Goal: Information Seeking & Learning: Learn about a topic

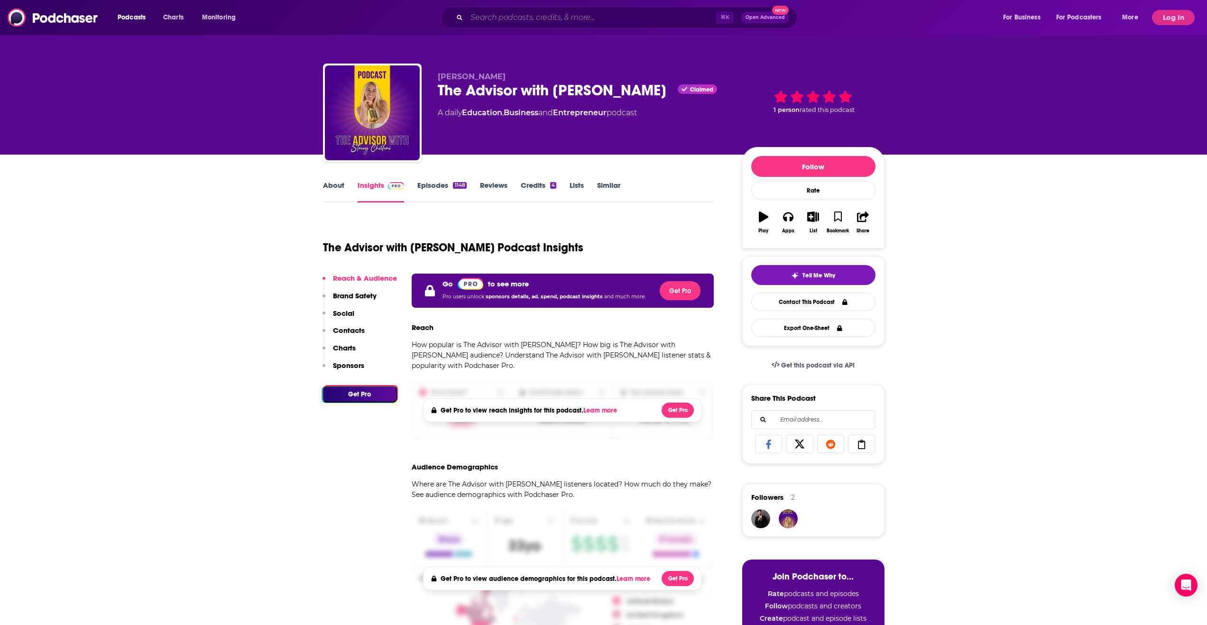
click at [493, 20] on input "Search podcasts, credits, & more..." at bounding box center [591, 17] width 249 height 15
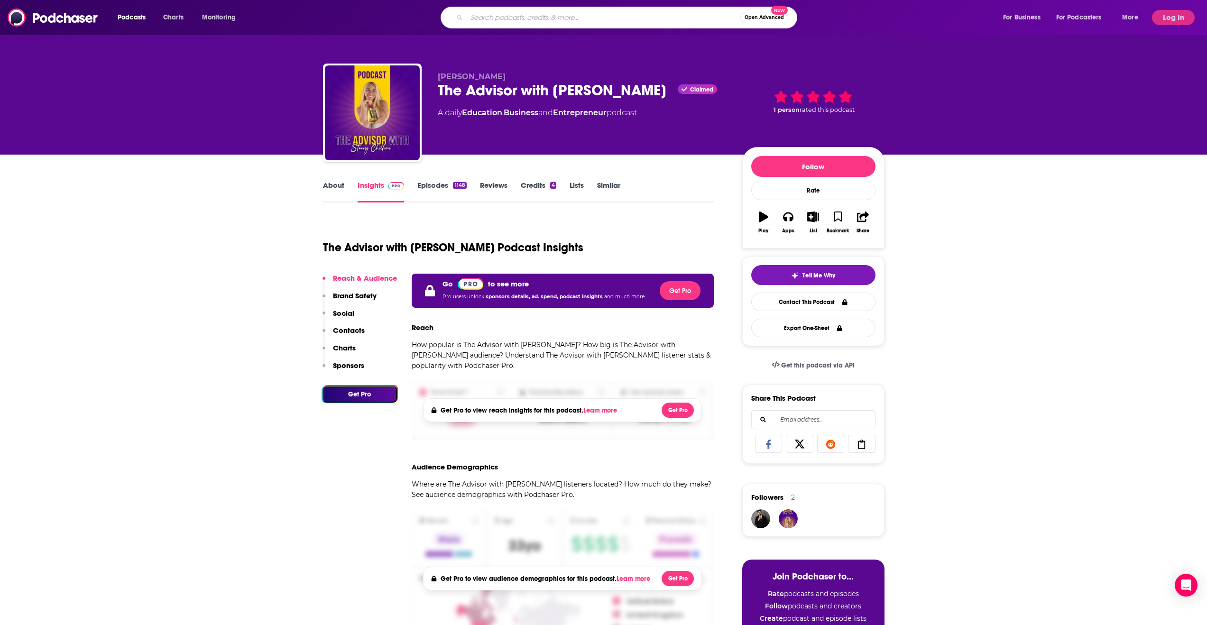
paste input "The Motivational Voice Podcast"
type input "The Motivational Voice Podcast"
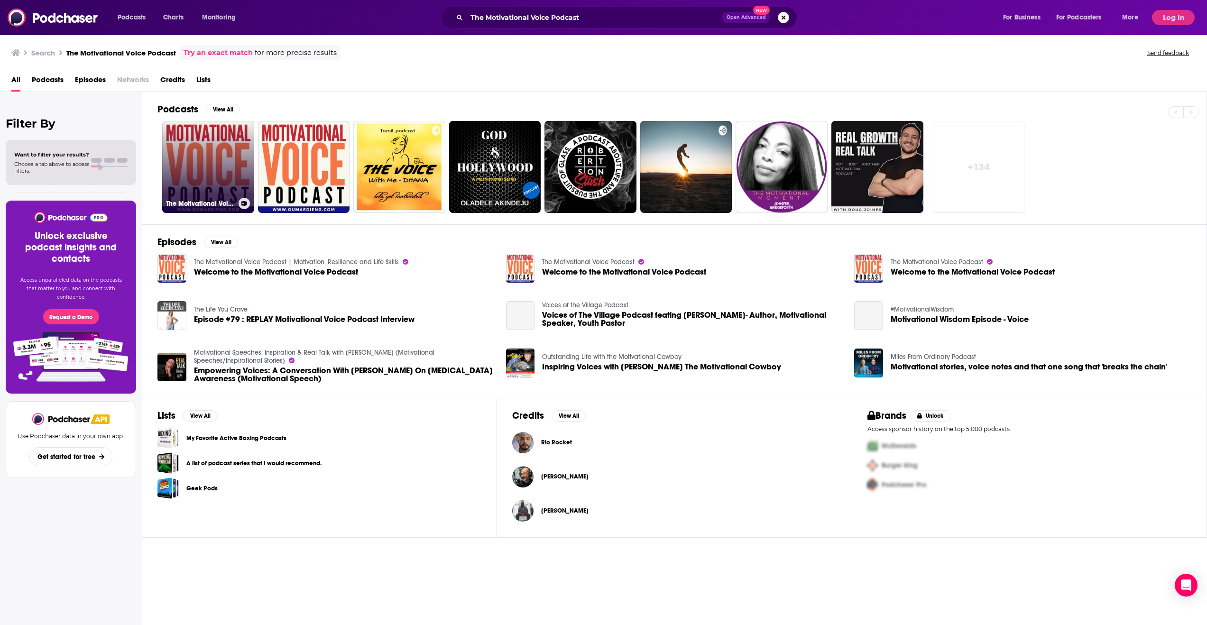
click at [206, 151] on link "The Motivational Voice Podcast" at bounding box center [208, 167] width 92 height 92
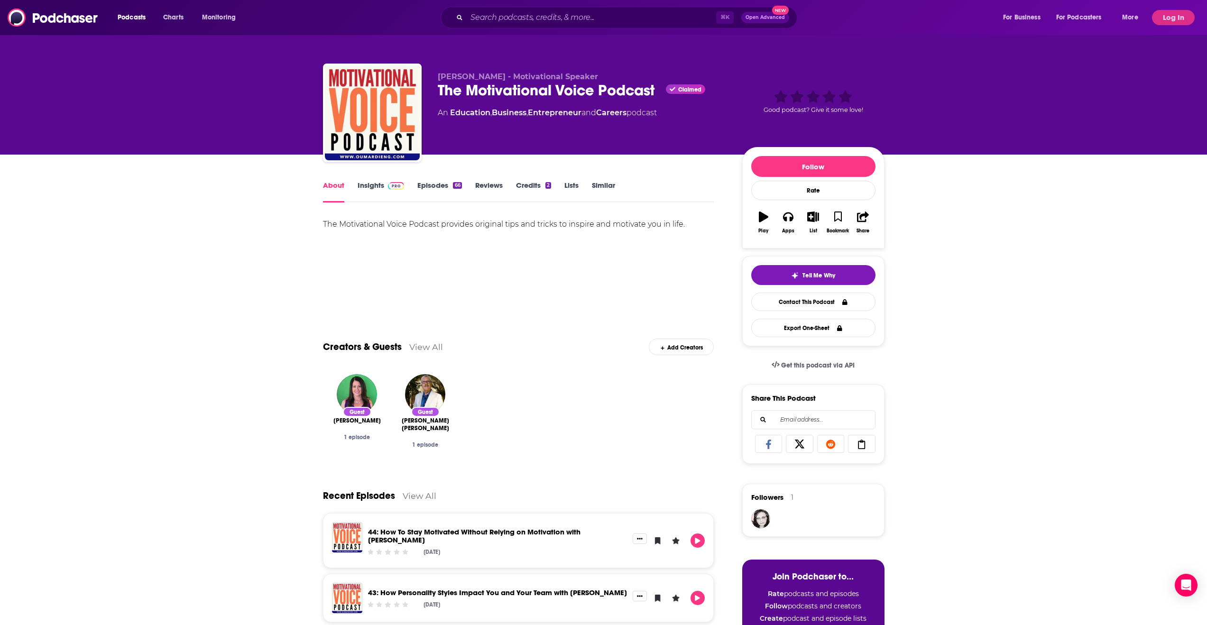
click at [371, 190] on link "Insights" at bounding box center [380, 192] width 47 height 22
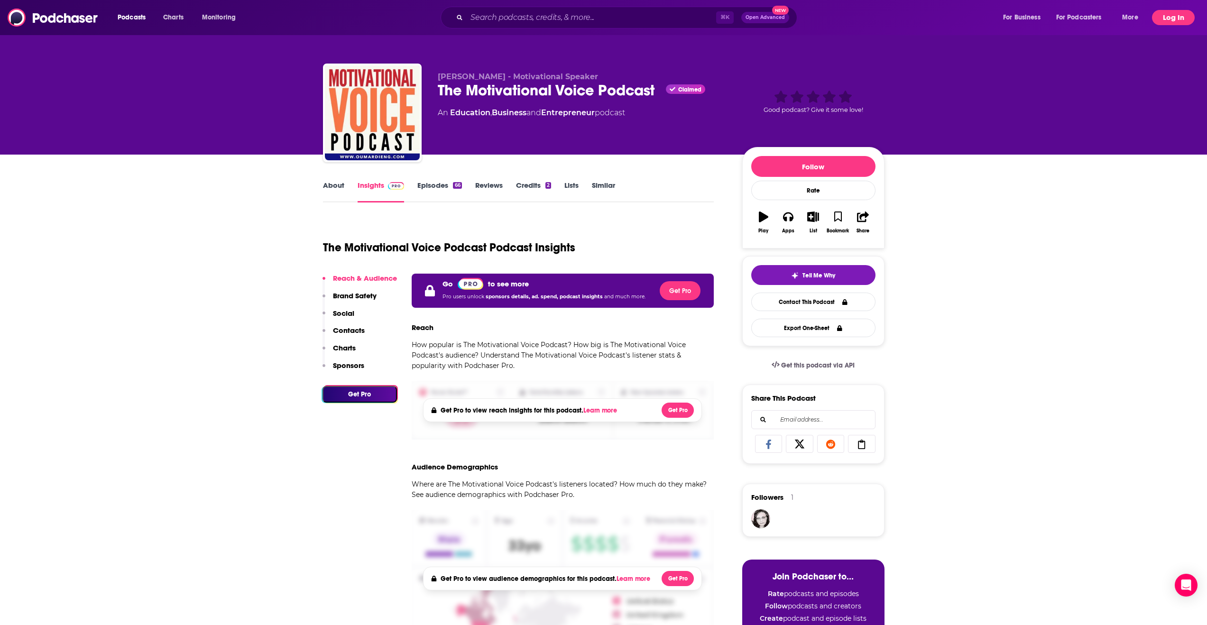
click at [1155, 17] on button "Log In" at bounding box center [1173, 17] width 43 height 15
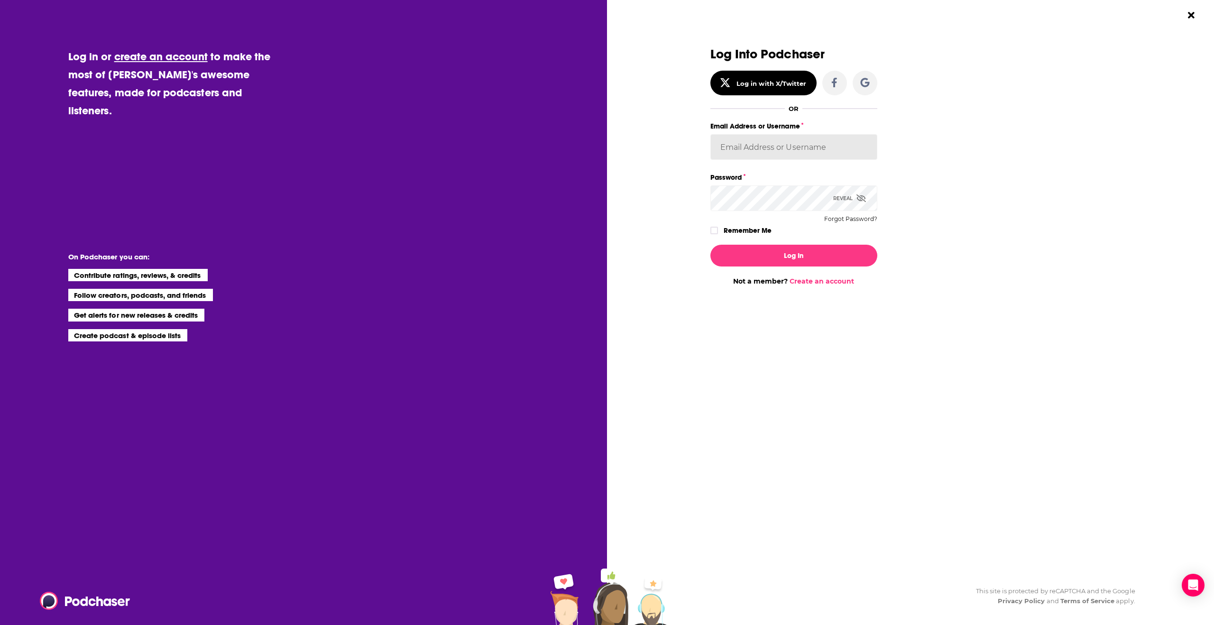
click at [774, 150] on input "Email Address or Username" at bounding box center [793, 147] width 167 height 26
drag, startPoint x: 900, startPoint y: 116, endPoint x: 884, endPoint y: 104, distance: 20.0
click at [900, 116] on div "Log Into Podchaser Log in with X/Twitter OR Email Address or Username Password …" at bounding box center [907, 166] width 394 height 238
click at [870, 85] on button "Dialog" at bounding box center [864, 83] width 25 height 25
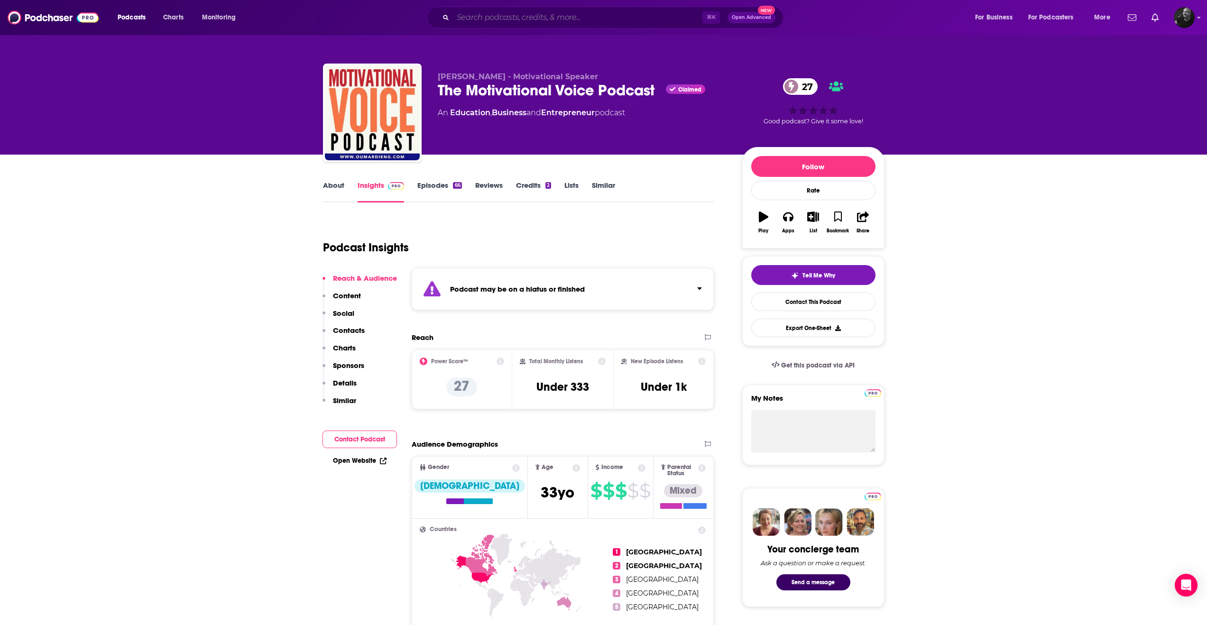
click at [526, 18] on input "Search podcasts, credits, & more..." at bounding box center [577, 17] width 249 height 15
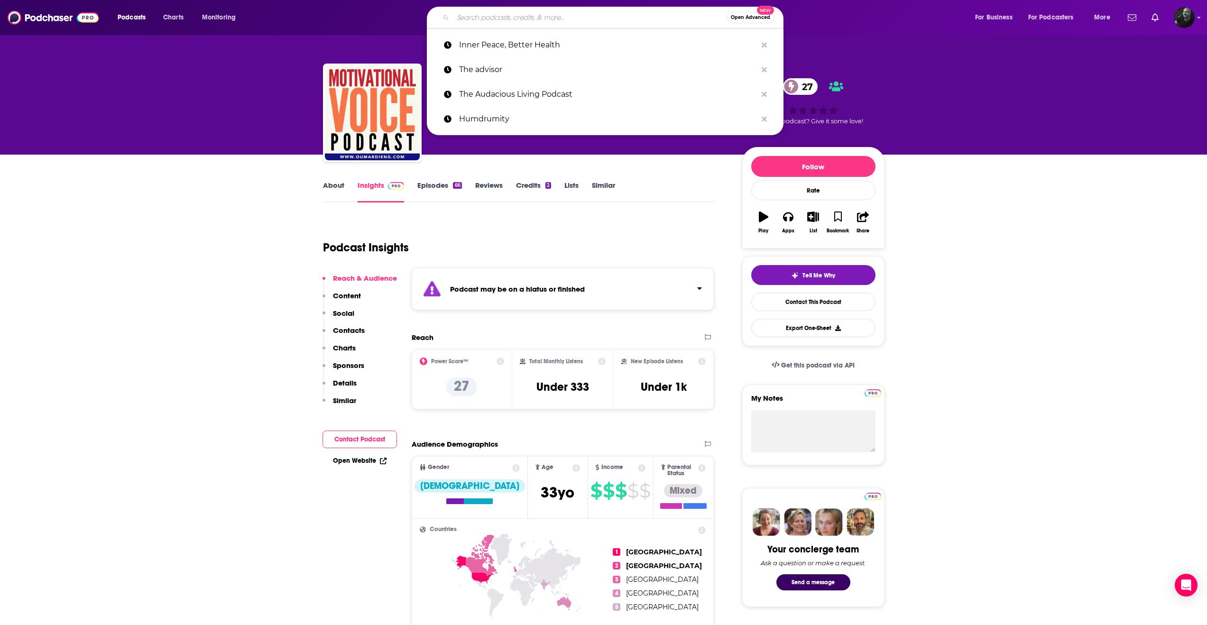
paste input "Black Women North of 50"
type input "Black Women North of 50"
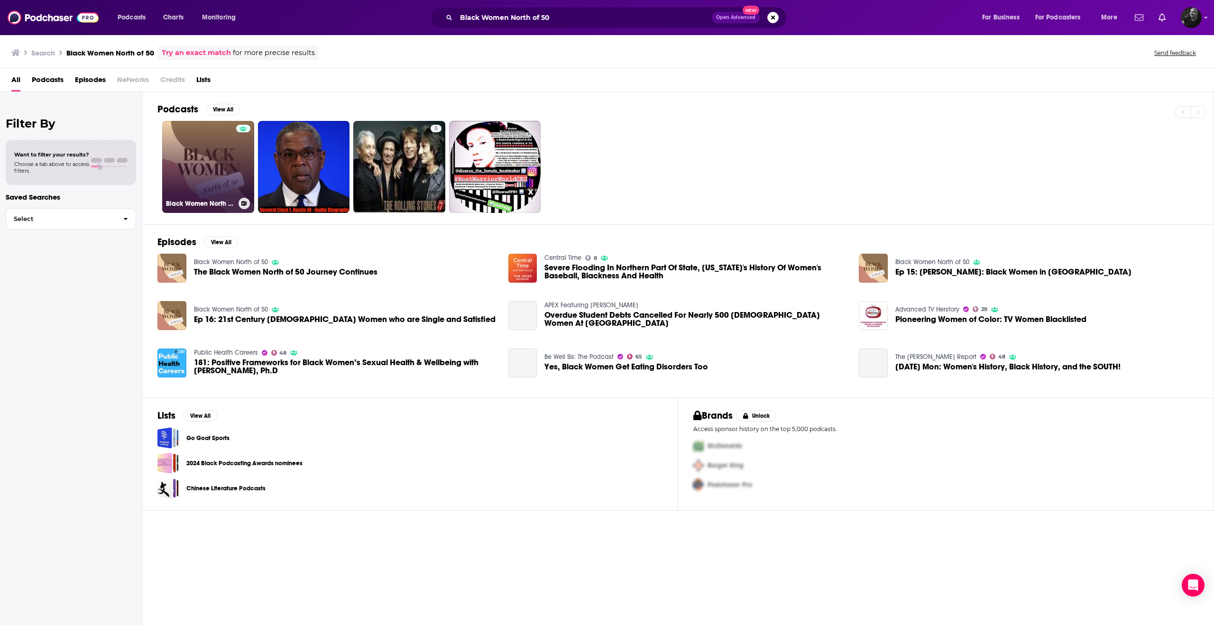
click at [211, 156] on link "Black Women North of 50" at bounding box center [208, 167] width 92 height 92
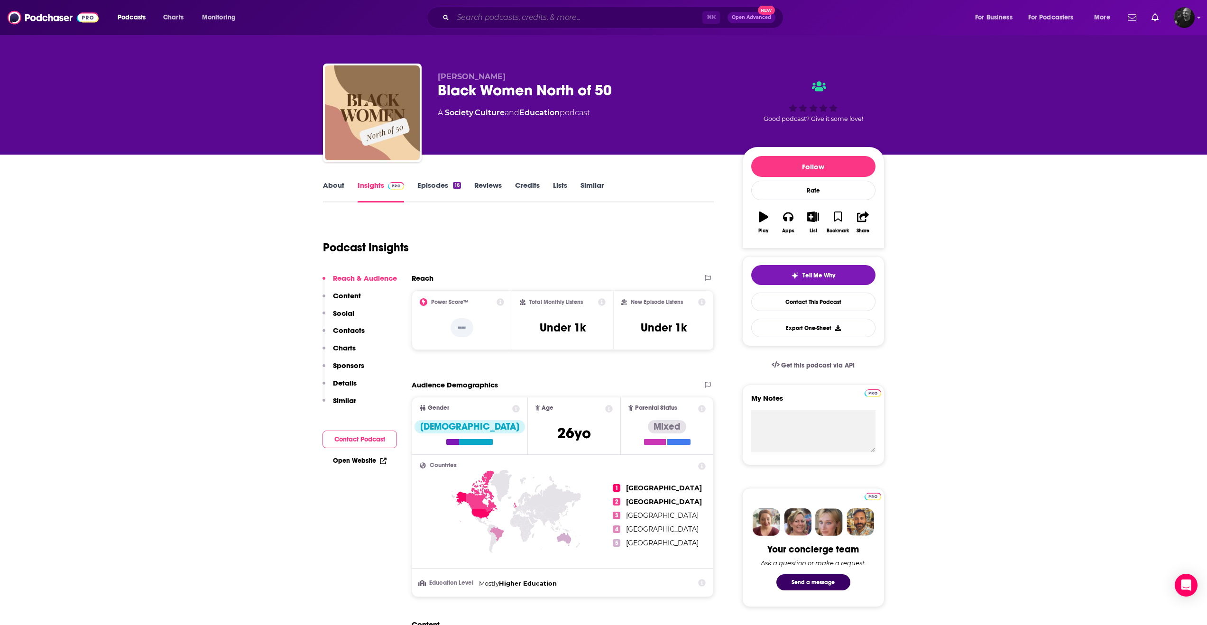
click at [499, 11] on input "Search podcasts, credits, & more..." at bounding box center [577, 17] width 249 height 15
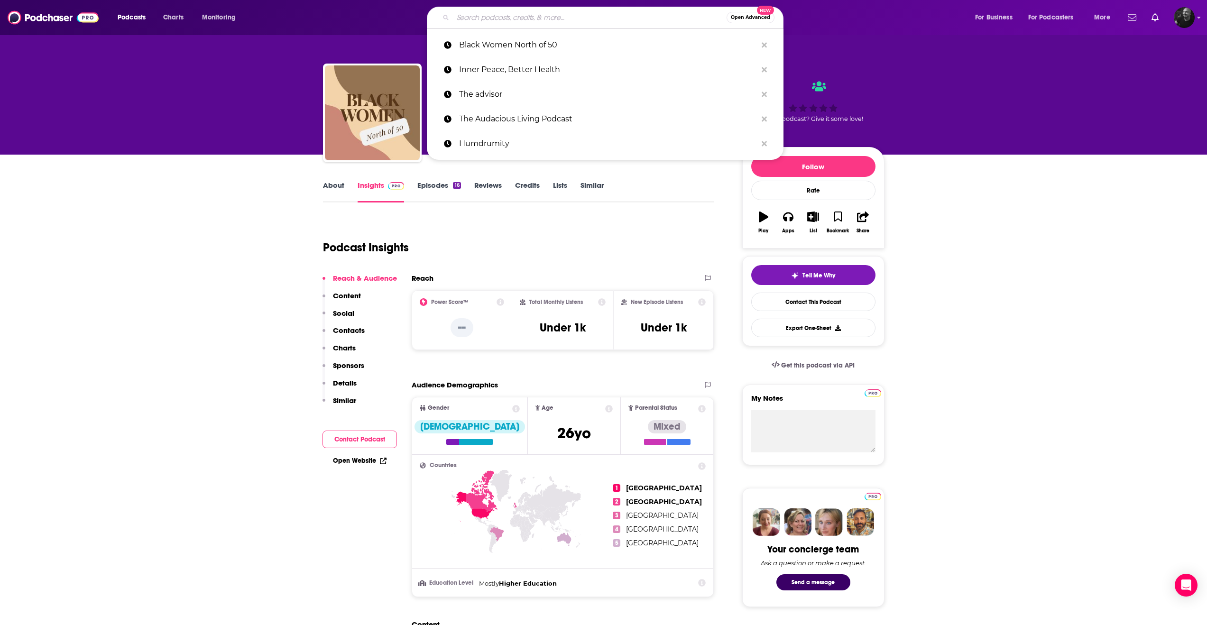
paste input "The Fresh Start Podcast"
type input "The Fresh Start Podcast"
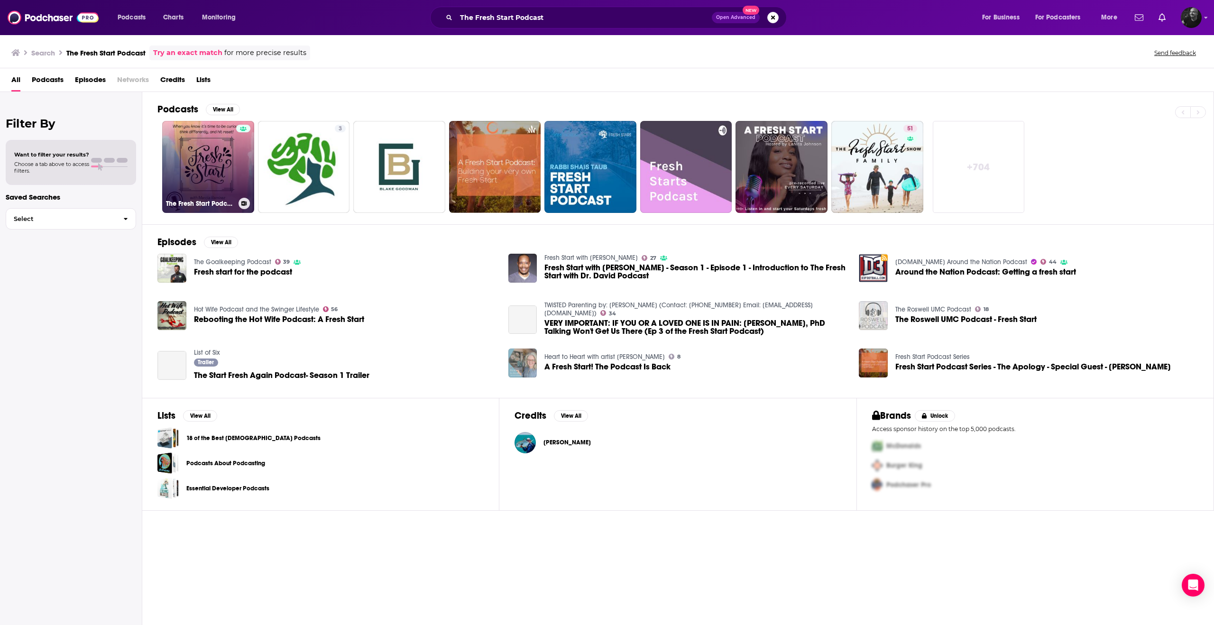
click at [207, 159] on link "The Fresh Start Podcast" at bounding box center [208, 167] width 92 height 92
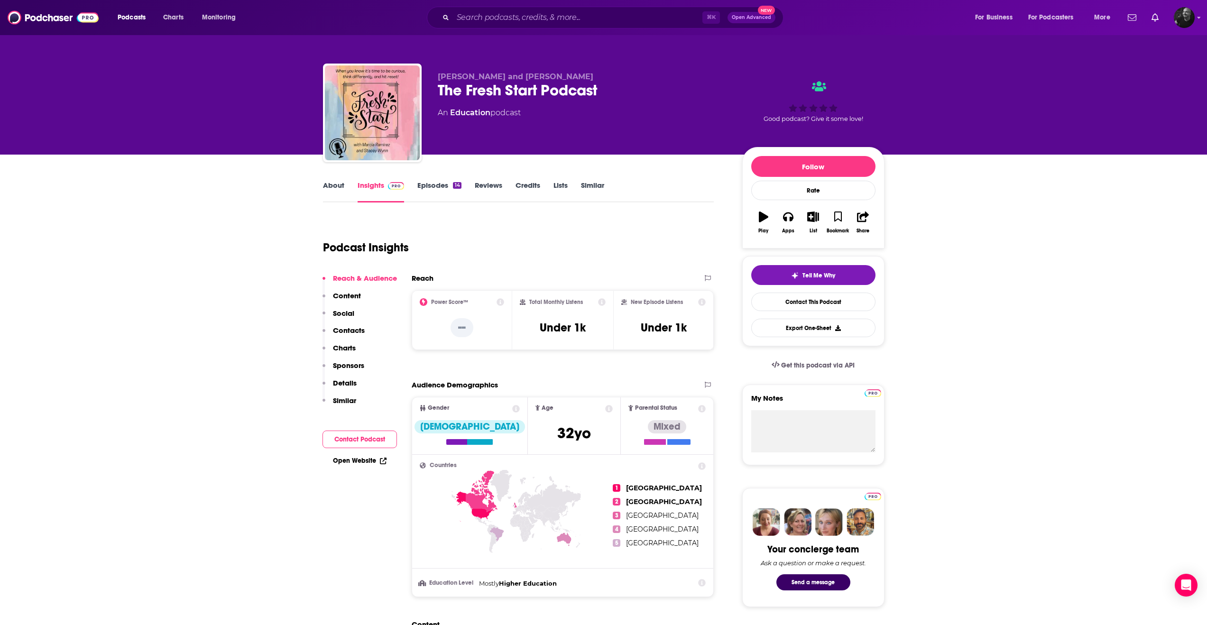
click at [377, 185] on link "Insights" at bounding box center [380, 192] width 47 height 22
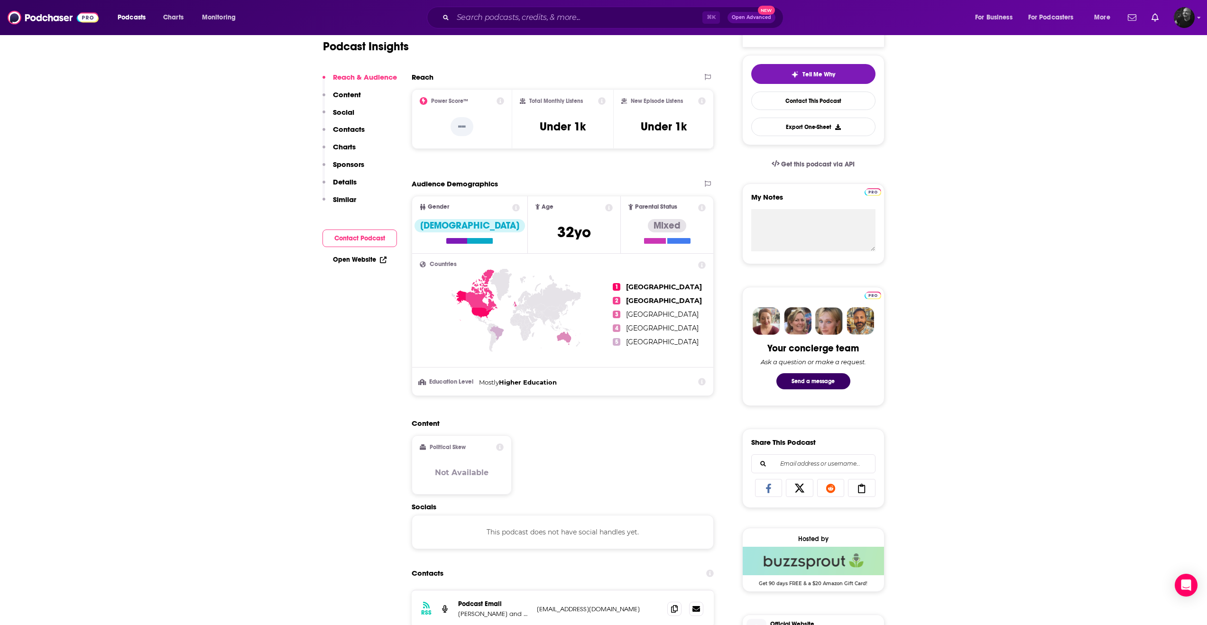
scroll to position [0, 0]
